Goal: Task Accomplishment & Management: Use online tool/utility

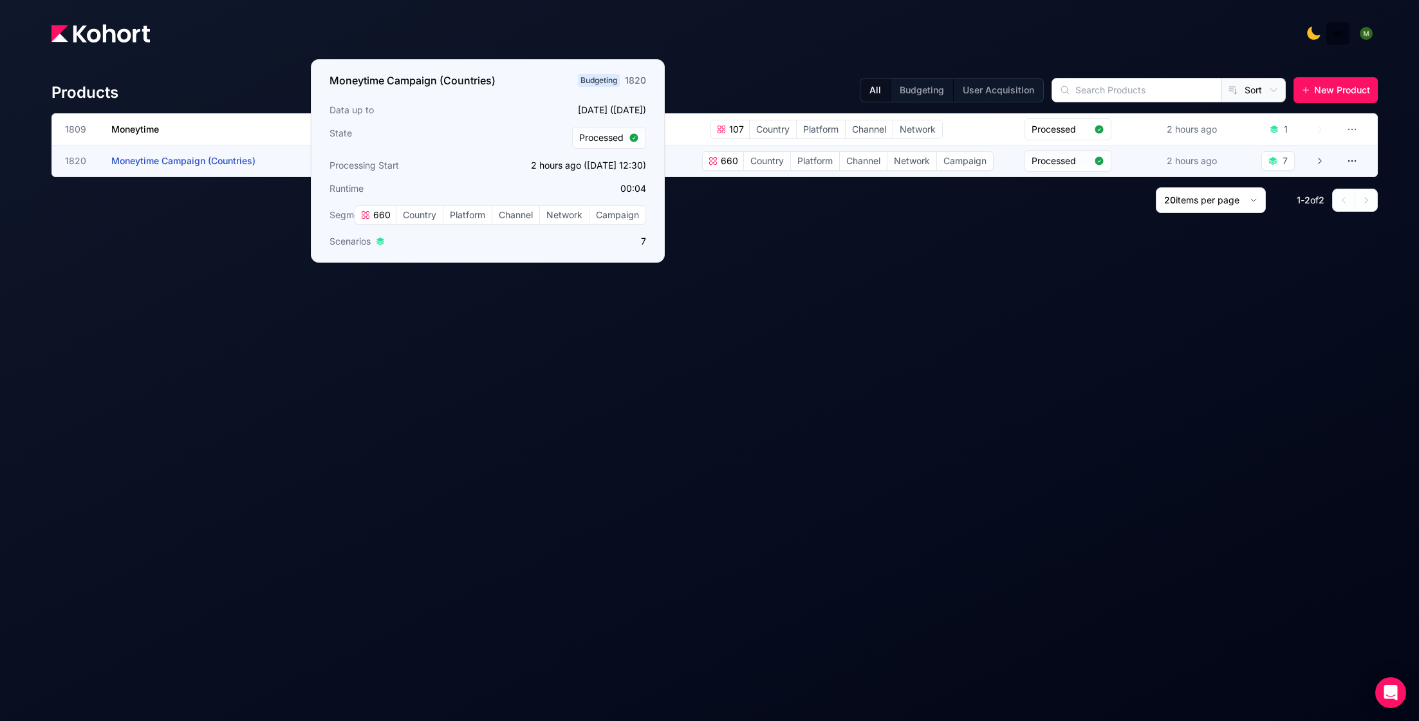
click at [240, 154] on h3 "Moneytime Campaign (Countries)" at bounding box center [207, 160] width 193 height 31
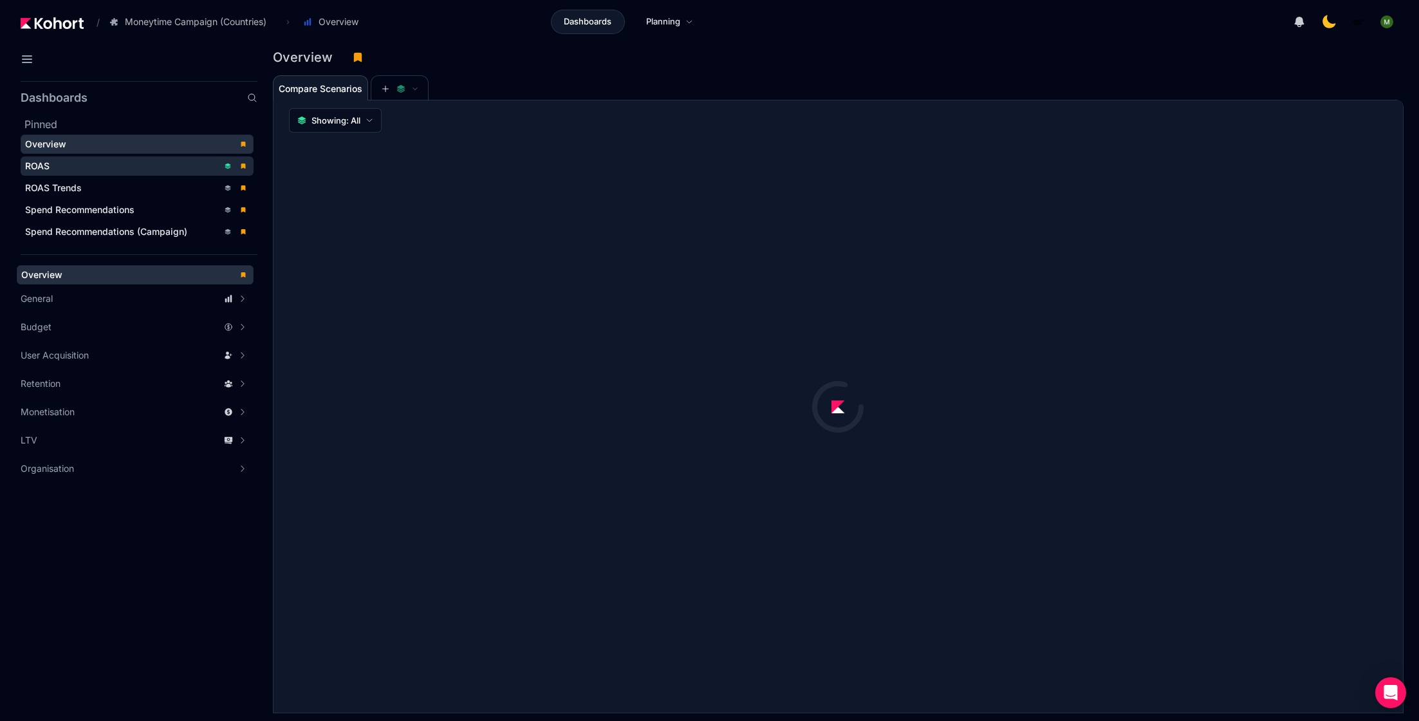
click at [32, 166] on span "ROAS" at bounding box center [37, 165] width 24 height 11
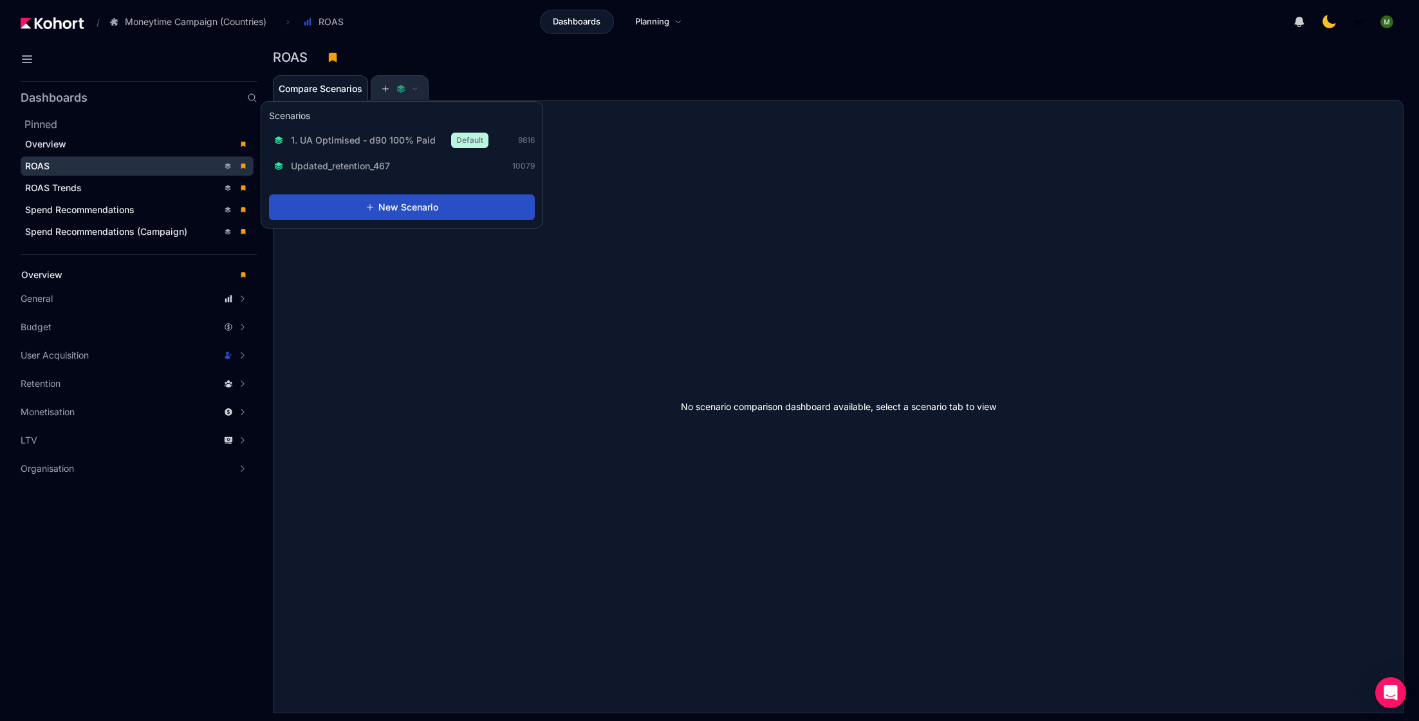
click at [400, 88] on icon at bounding box center [401, 86] width 8 height 5
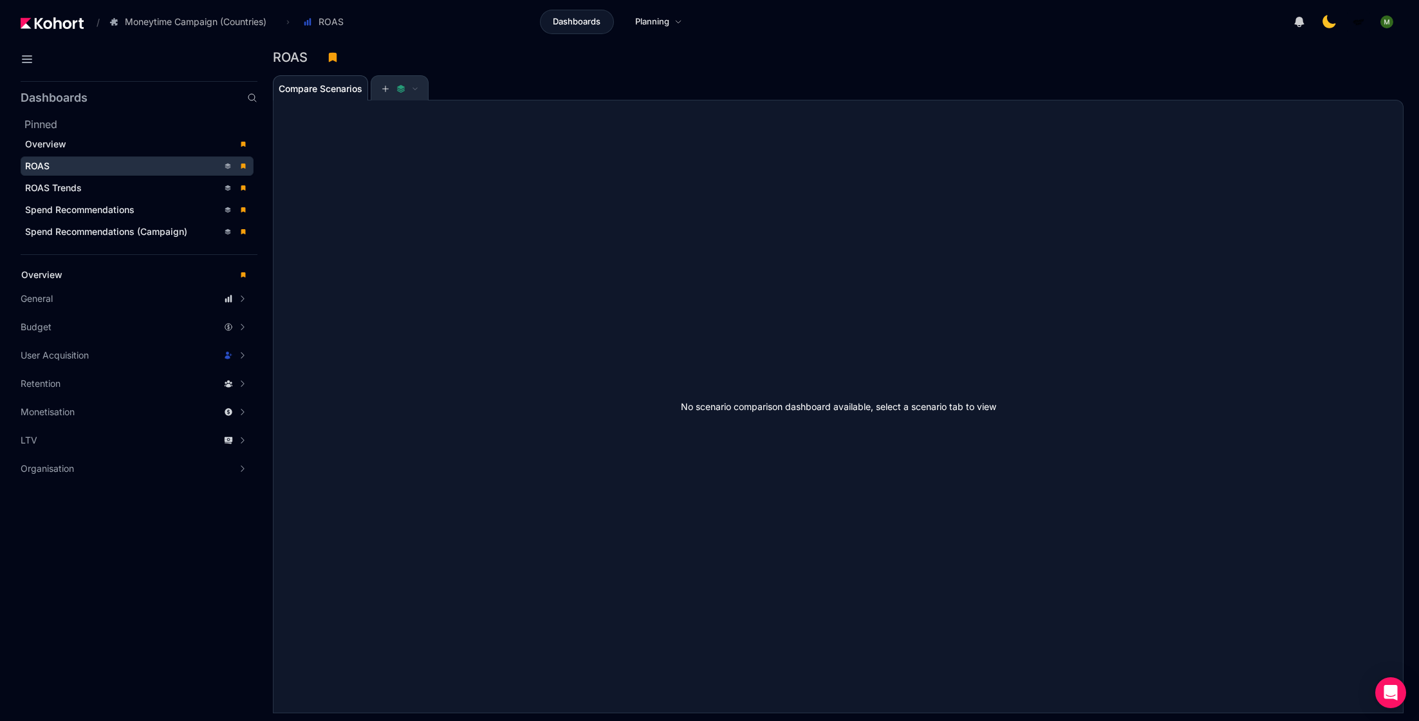
click at [400, 88] on icon at bounding box center [400, 88] width 9 height 9
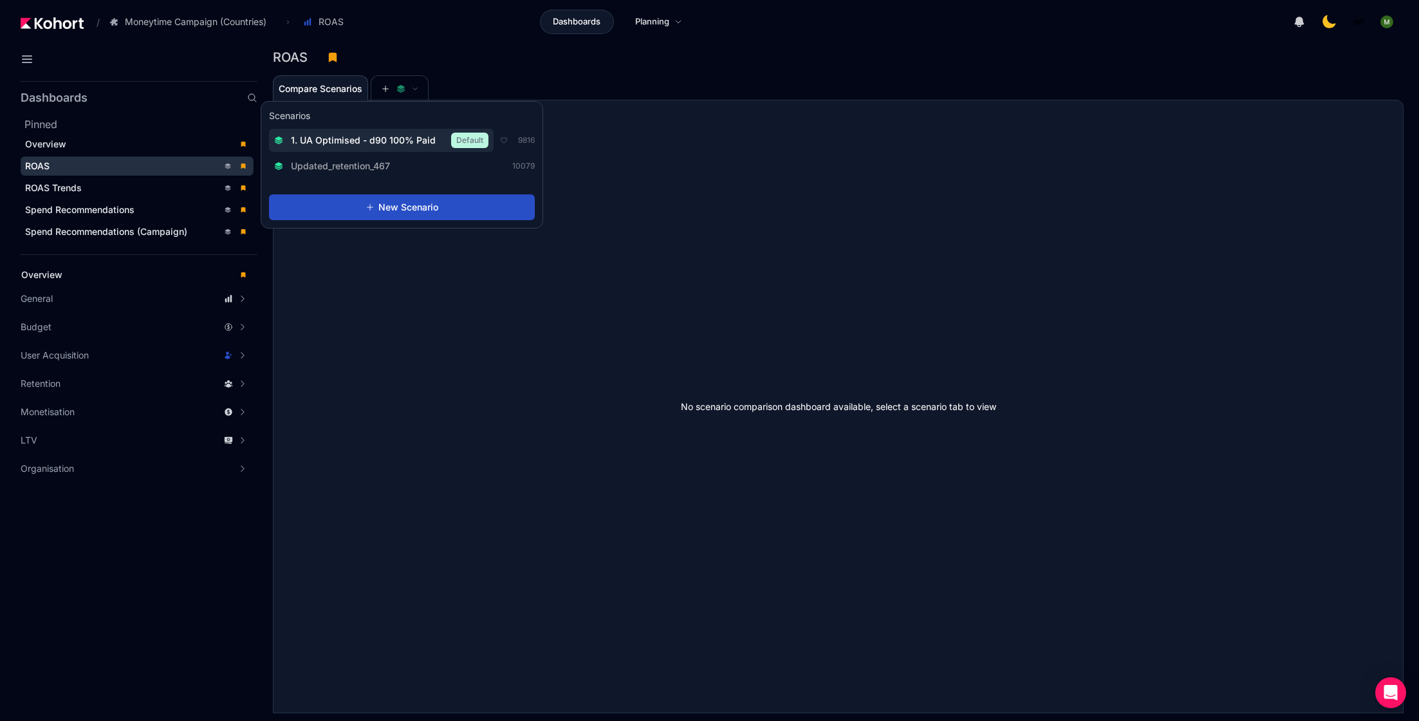
click at [376, 136] on span "1. UA Optimised - d90 100% Paid" at bounding box center [363, 140] width 145 height 13
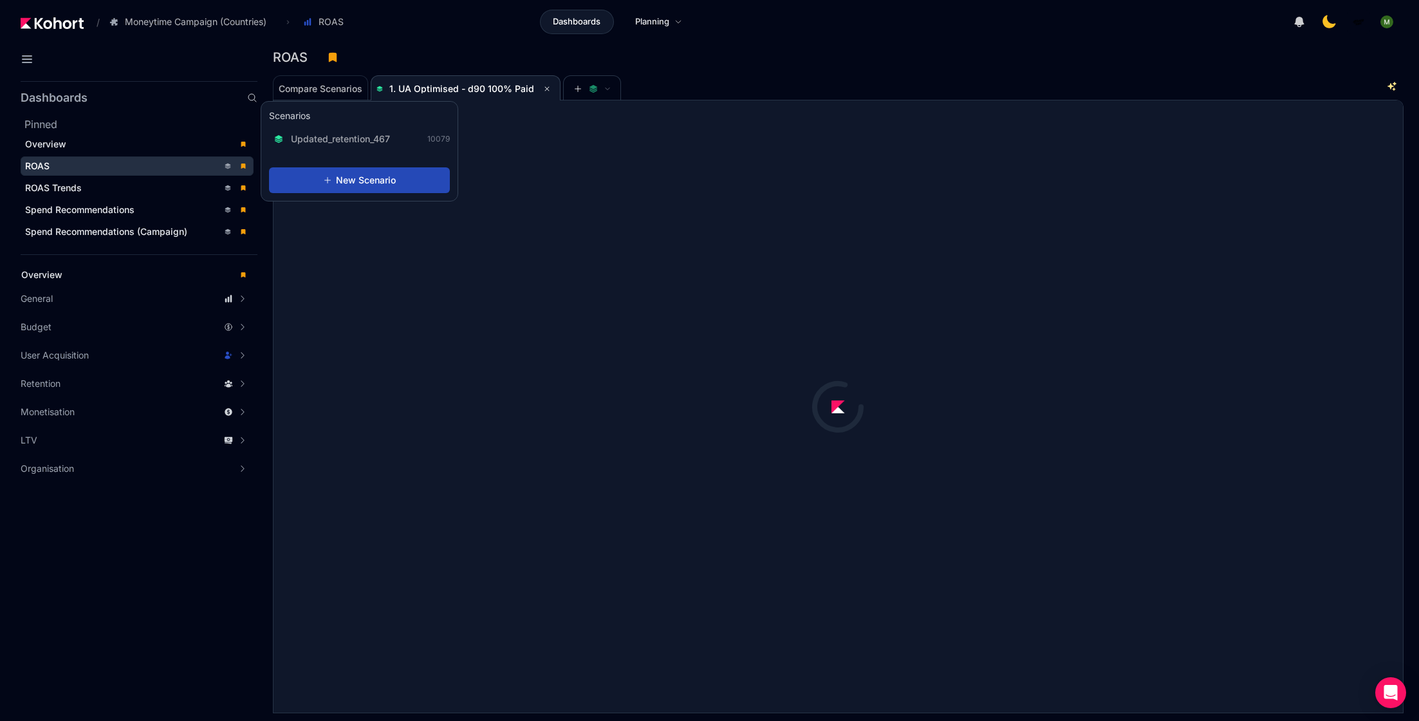
click at [392, 180] on span "New Scenario" at bounding box center [366, 180] width 60 height 13
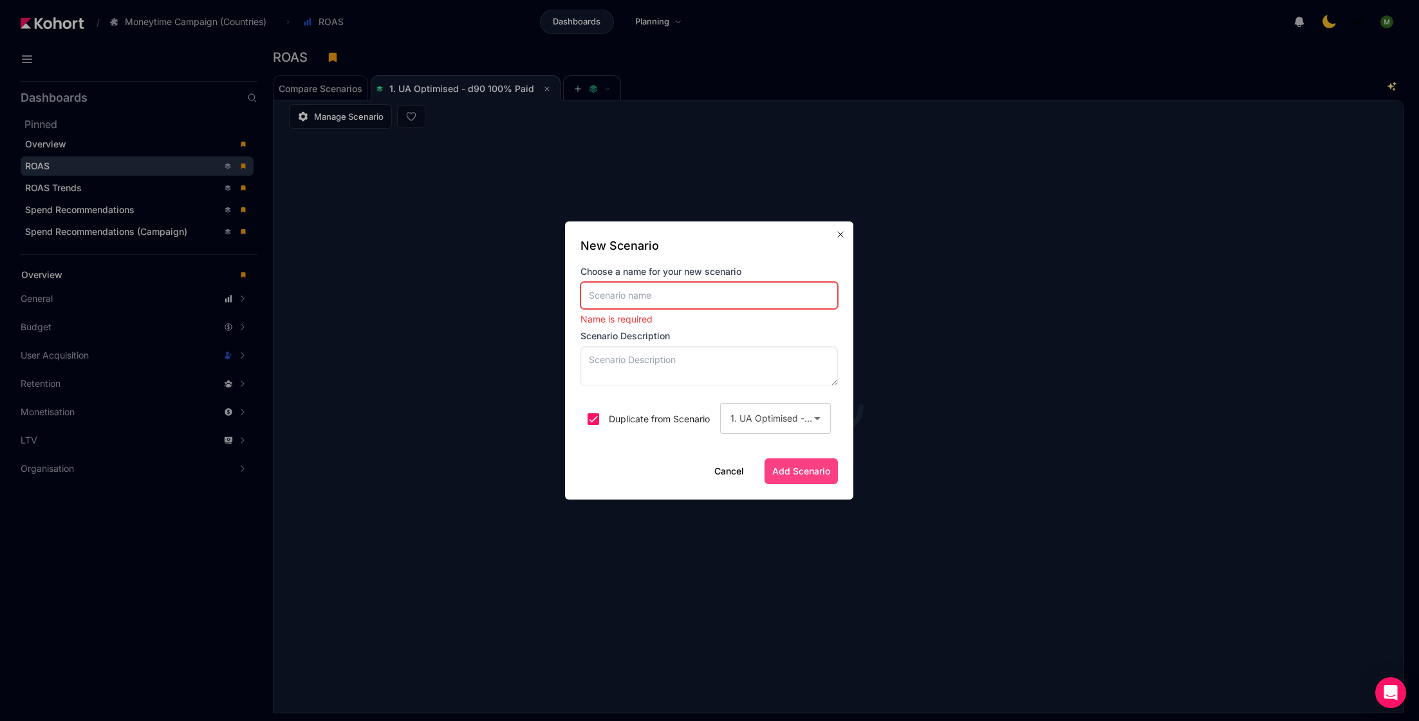
scroll to position [1, 0]
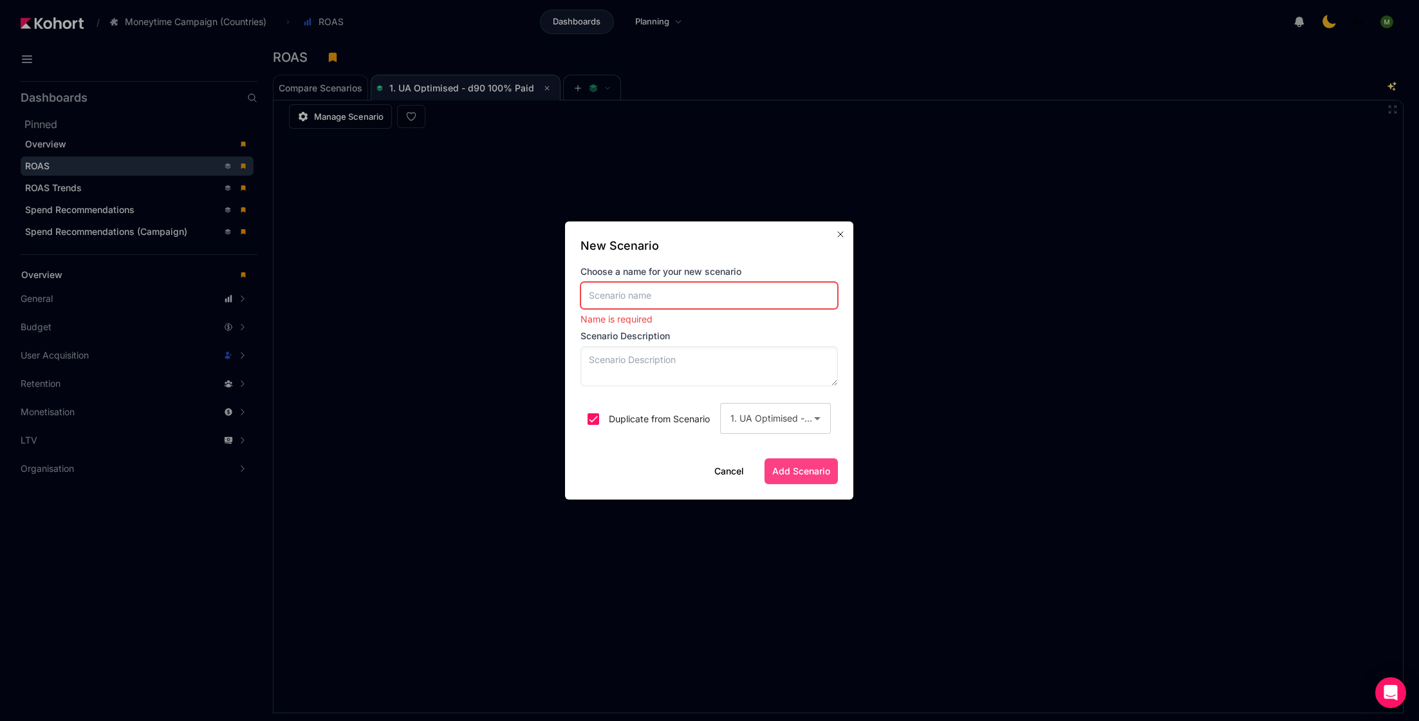
click at [719, 478] on div "Cancel Add Scenario" at bounding box center [709, 471] width 257 height 26
click at [721, 474] on button "Cancel" at bounding box center [729, 471] width 30 height 13
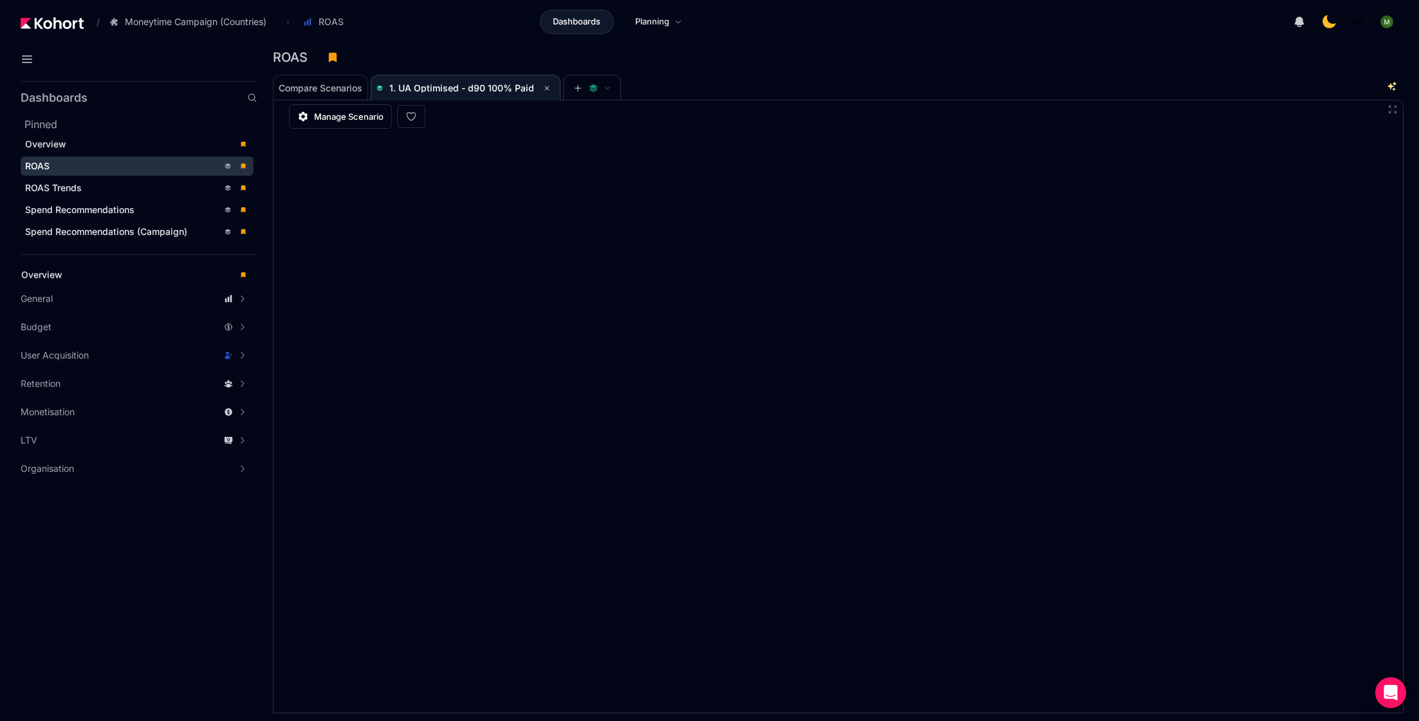
click at [898, 97] on div "Compare Scenarios 1. UA Optimised - d90 100% Paid" at bounding box center [827, 87] width 1108 height 26
